Goal: Task Accomplishment & Management: Use online tool/utility

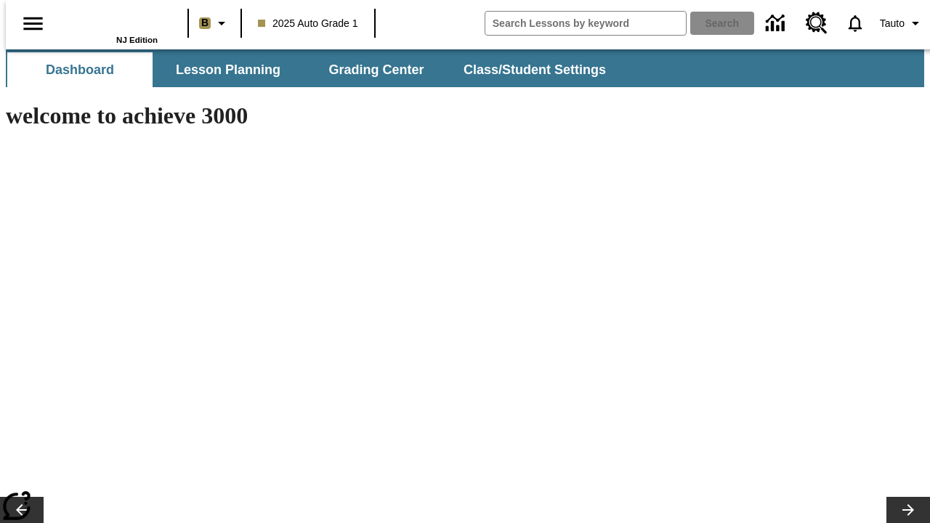
type input "-1"
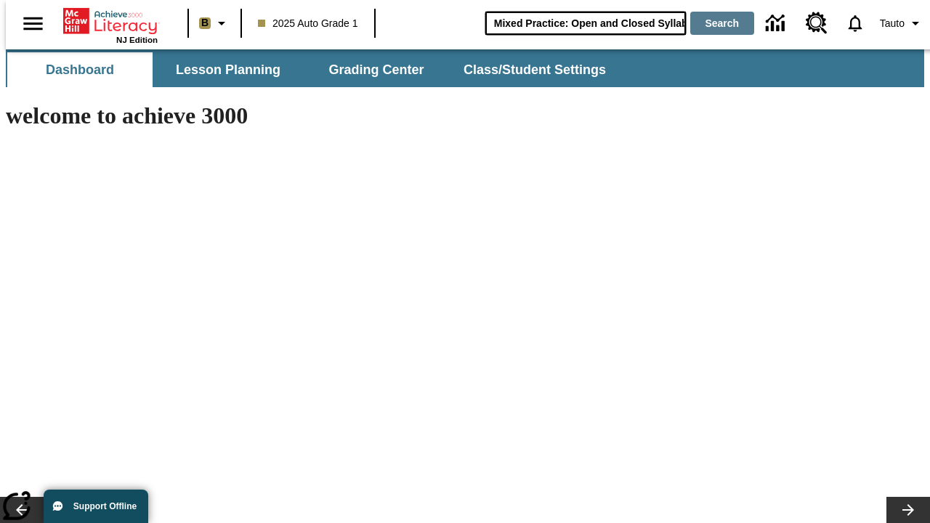
type input "Mixed Practice: Open and Closed Syllables"
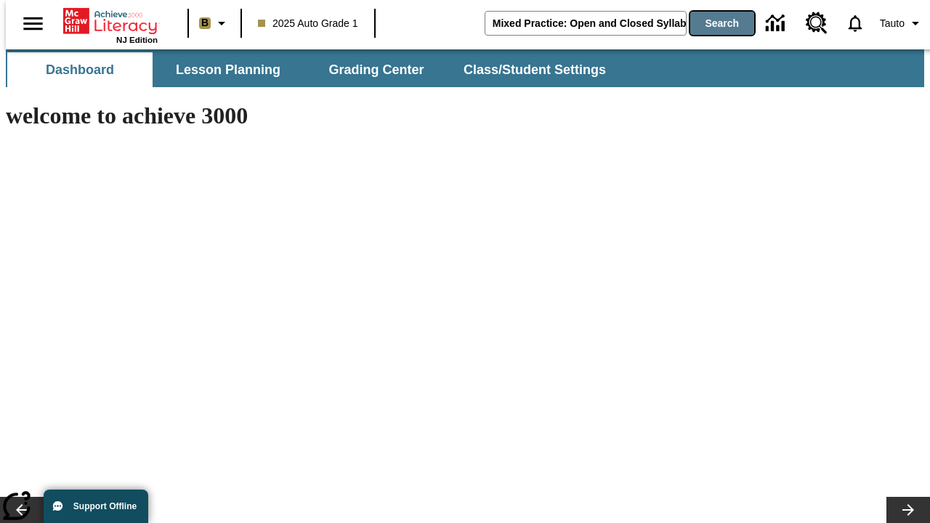
click at [713, 23] on button "Search" at bounding box center [722, 23] width 64 height 23
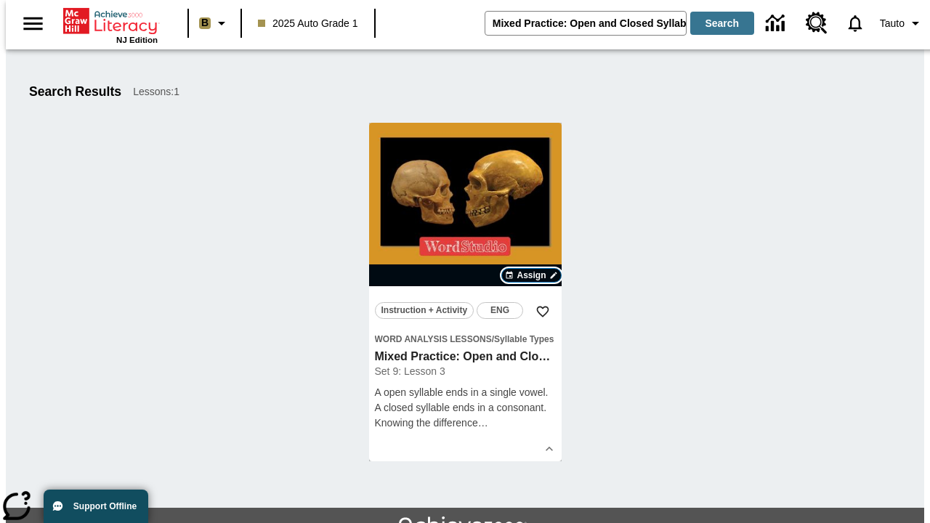
click at [532, 275] on span "Assign" at bounding box center [530, 275] width 29 height 13
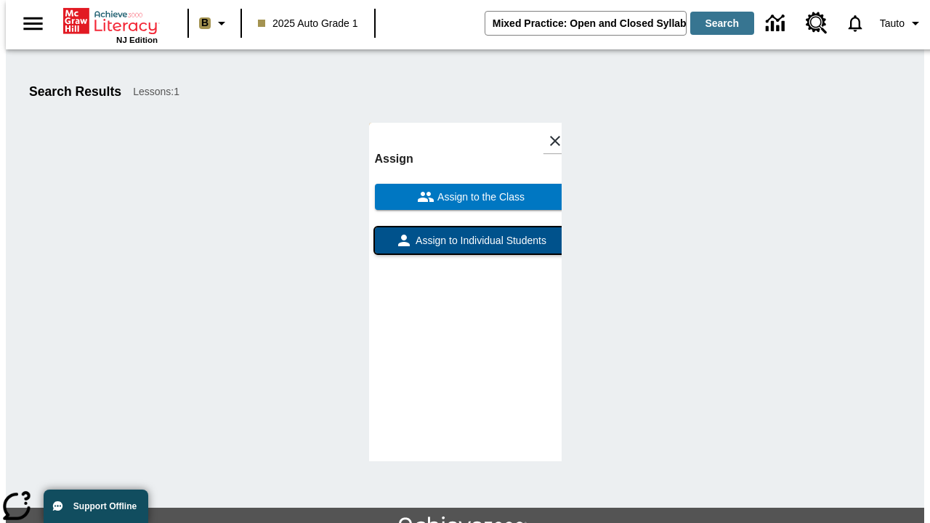
click at [465, 247] on span "Assign to Individual Students" at bounding box center [479, 240] width 134 height 15
